Goal: Check status: Check status

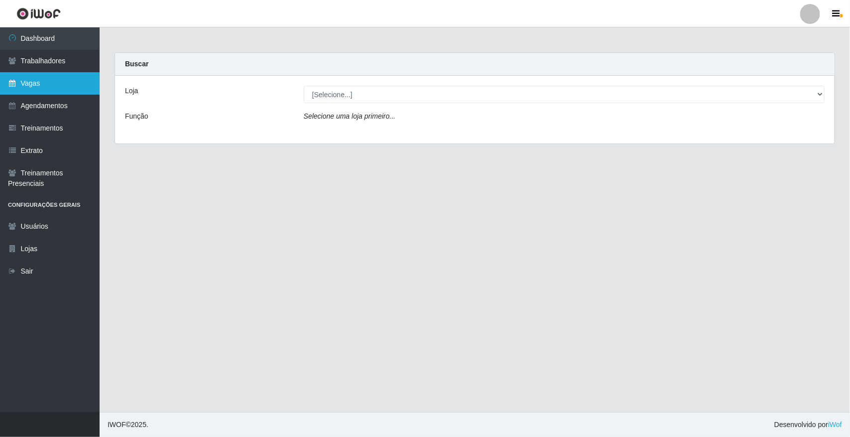
click at [32, 76] on link "Vagas" at bounding box center [50, 83] width 100 height 22
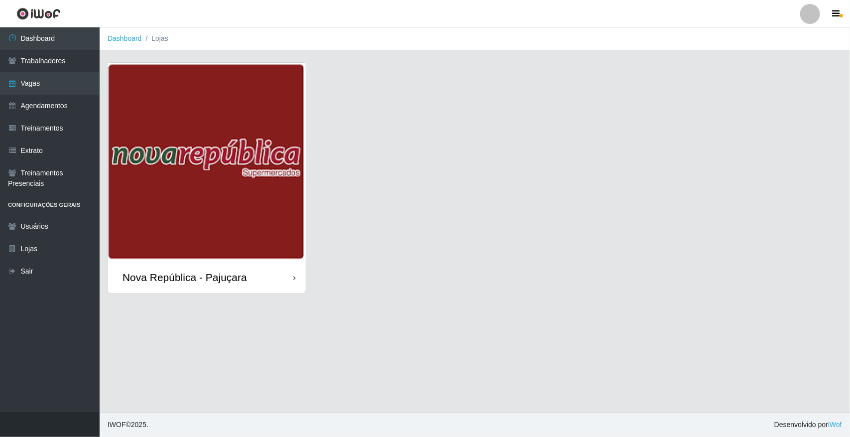
click at [187, 202] on img at bounding box center [207, 162] width 198 height 198
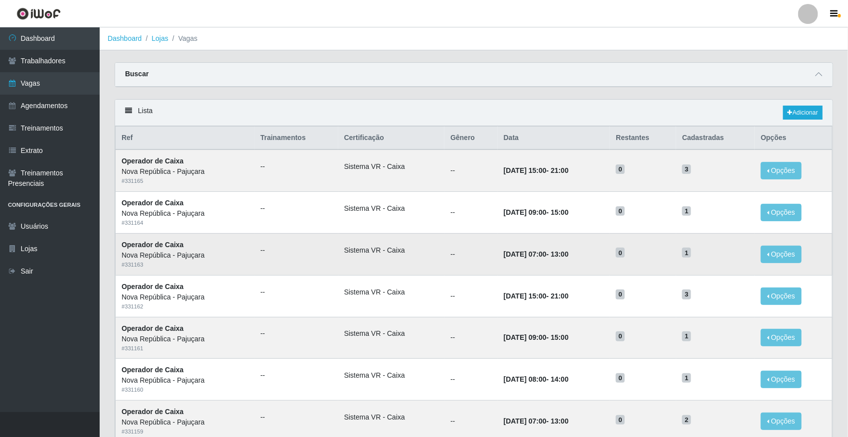
click at [377, 240] on td "Sistema VR - Caixa" at bounding box center [391, 254] width 107 height 42
click at [57, 43] on link "Dashboard" at bounding box center [50, 38] width 100 height 22
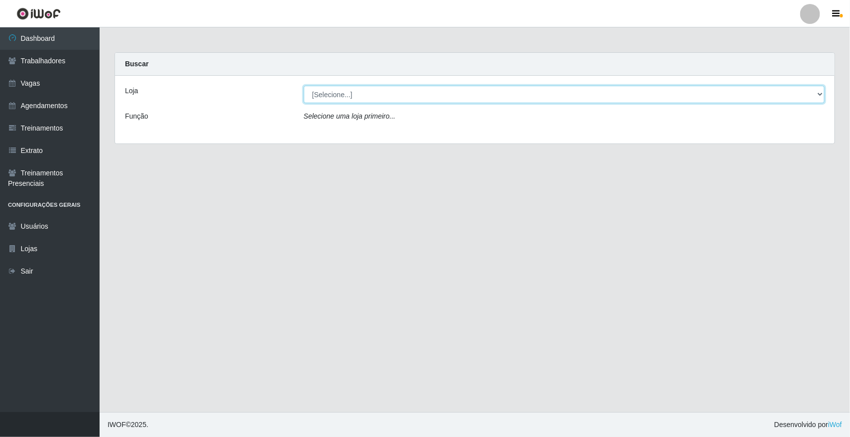
click at [332, 102] on select "[Selecione...] [GEOGRAPHIC_DATA]" at bounding box center [564, 94] width 521 height 17
click at [304, 86] on select "[Selecione...] [GEOGRAPHIC_DATA]" at bounding box center [564, 94] width 521 height 17
click at [332, 98] on select "[Selecione...] [GEOGRAPHIC_DATA]" at bounding box center [564, 94] width 521 height 17
click at [332, 97] on select "[Selecione...] [GEOGRAPHIC_DATA]" at bounding box center [564, 94] width 521 height 17
click at [347, 96] on select "[Selecione...] [GEOGRAPHIC_DATA]" at bounding box center [564, 94] width 521 height 17
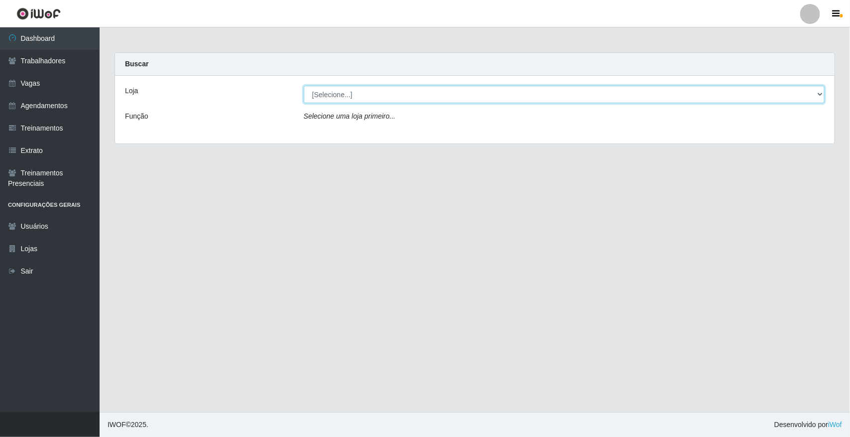
select select "65"
click at [304, 86] on select "[Selecione...] [GEOGRAPHIC_DATA]" at bounding box center [564, 94] width 521 height 17
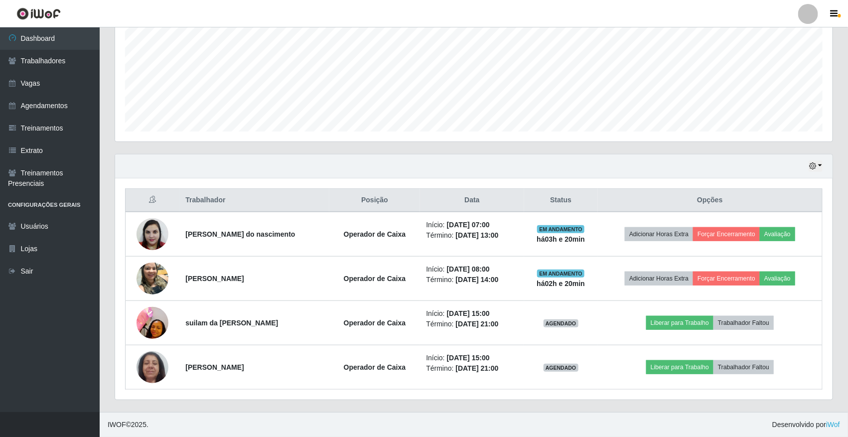
scroll to position [226, 0]
click at [815, 167] on icon "button" at bounding box center [812, 165] width 7 height 7
click at [813, 171] on button "button" at bounding box center [815, 165] width 14 height 11
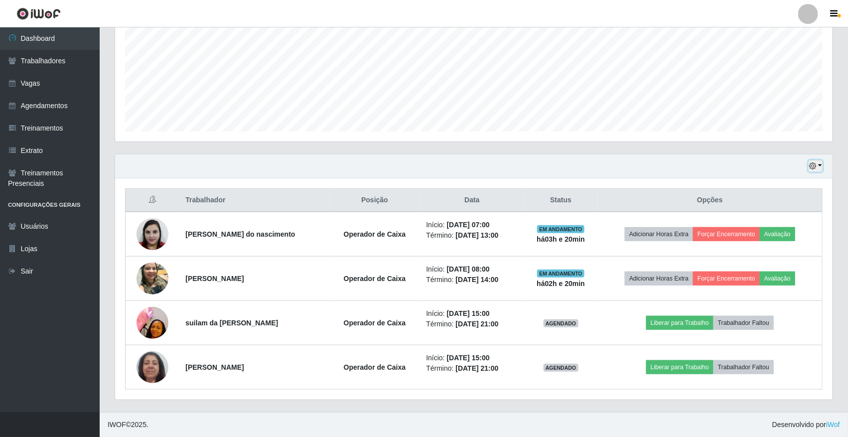
click at [813, 168] on icon "button" at bounding box center [812, 165] width 7 height 7
click at [773, 210] on button "1 dia" at bounding box center [782, 205] width 79 height 21
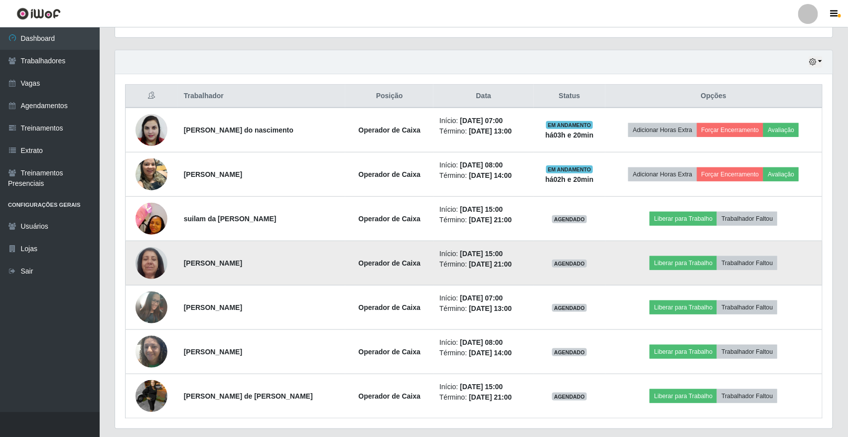
scroll to position [350, 0]
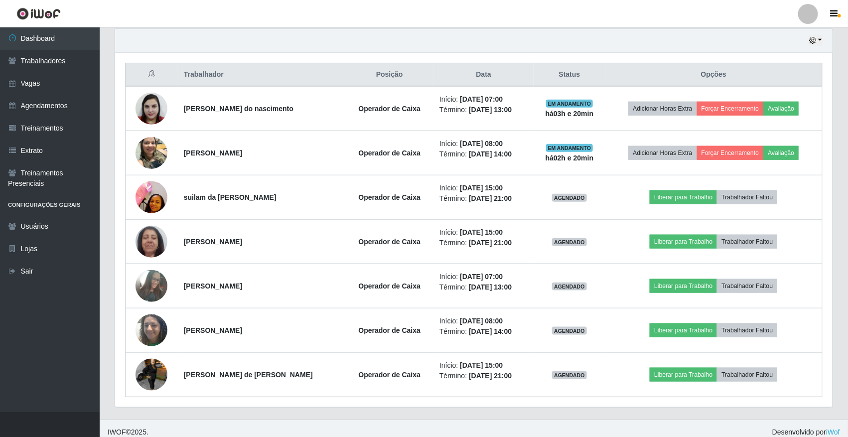
click at [816, 47] on div "Hoje 1 dia 3 dias 1 Semana Não encerrados" at bounding box center [473, 41] width 717 height 24
click at [816, 41] on icon "button" at bounding box center [812, 40] width 7 height 7
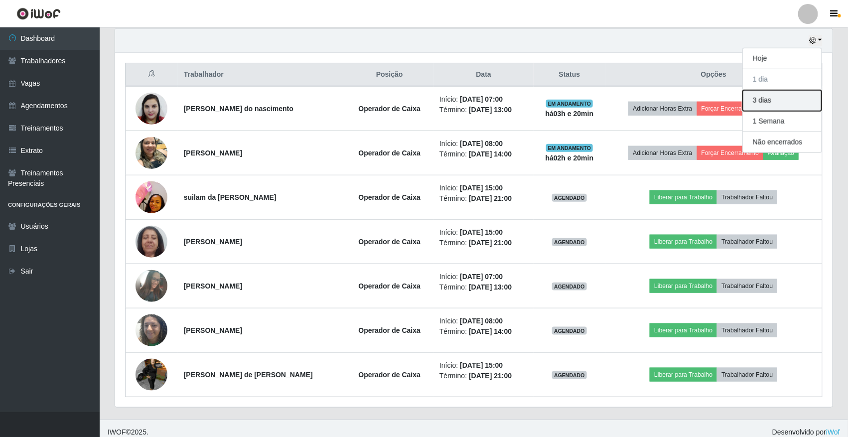
click at [778, 97] on button "3 dias" at bounding box center [782, 100] width 79 height 21
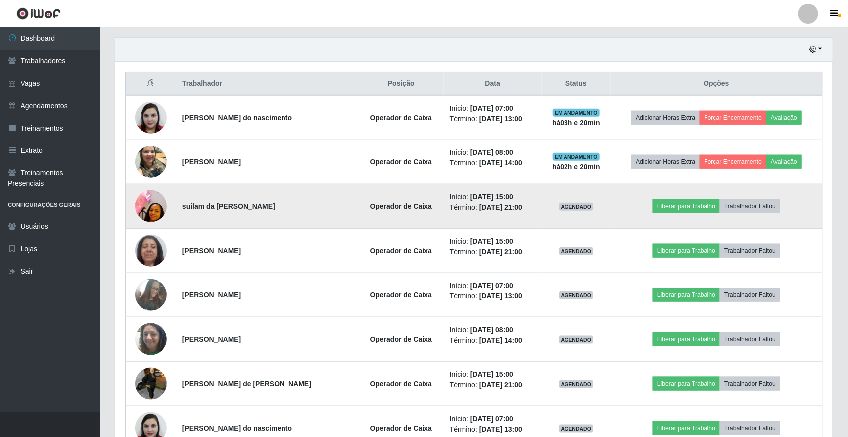
scroll to position [324, 0]
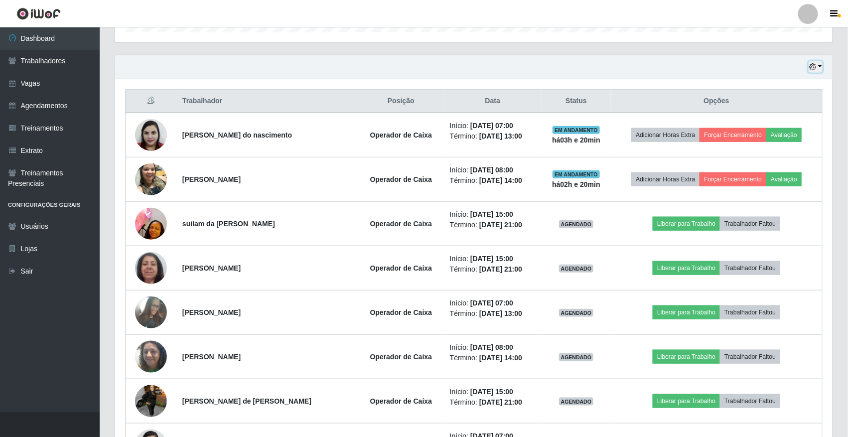
click at [817, 68] on button "button" at bounding box center [815, 66] width 14 height 11
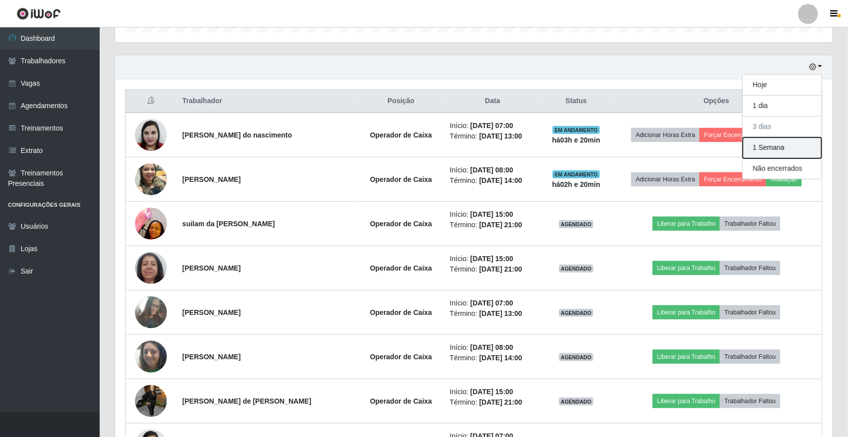
click at [783, 148] on button "1 Semana" at bounding box center [782, 147] width 79 height 21
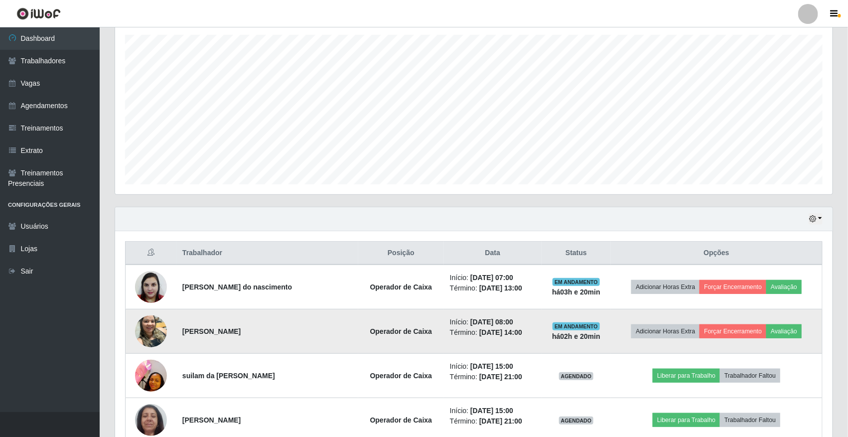
scroll to position [0, 0]
